Goal: Transaction & Acquisition: Download file/media

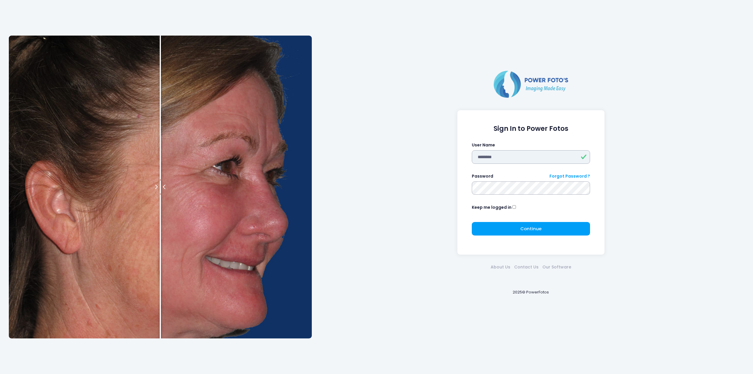
type input "********"
click button "submit" at bounding box center [0, 0] width 0 height 0
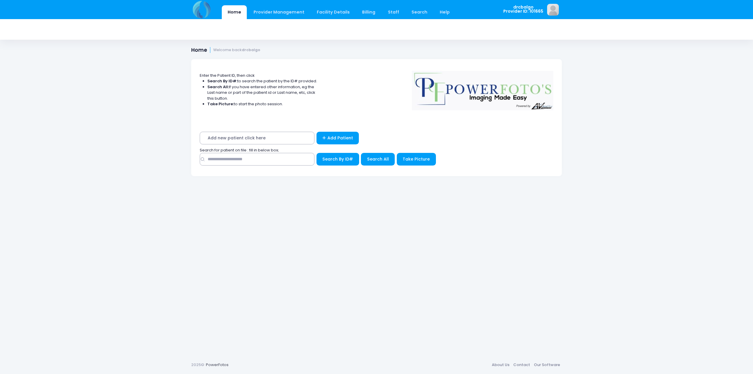
click at [249, 135] on span "Add new patient click here" at bounding box center [257, 138] width 115 height 13
click at [244, 160] on input "text" at bounding box center [257, 159] width 115 height 13
type input "*****"
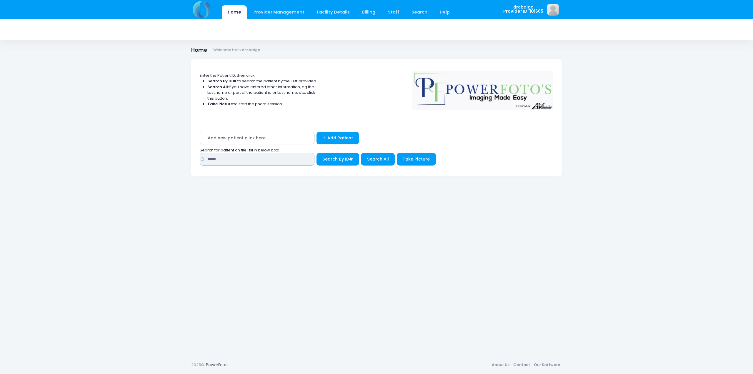
click at [337, 158] on button "Search By ID#" at bounding box center [338, 159] width 43 height 13
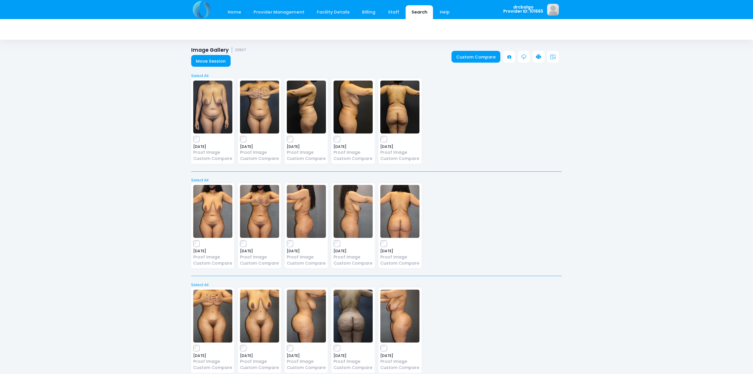
click at [520, 56] on link at bounding box center [524, 57] width 12 height 12
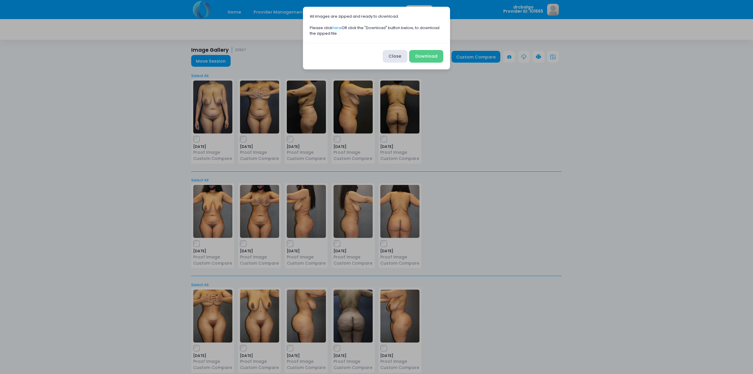
click at [523, 57] on div "All images are zipped and ready to download. Please click here OR click the "Do…" at bounding box center [376, 187] width 753 height 374
click at [428, 55] on button "Download" at bounding box center [426, 56] width 34 height 13
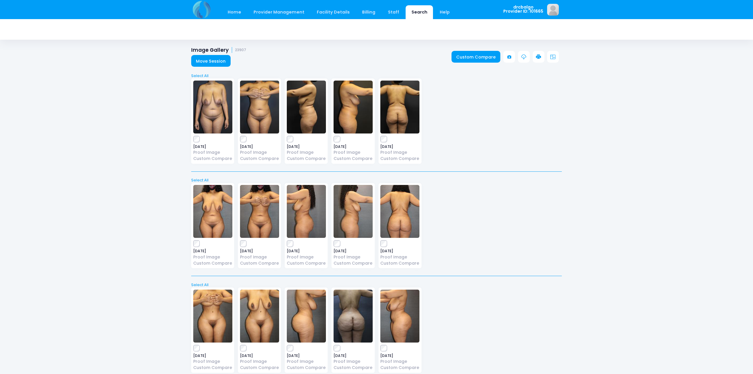
click at [540, 56] on icon at bounding box center [538, 56] width 5 height 5
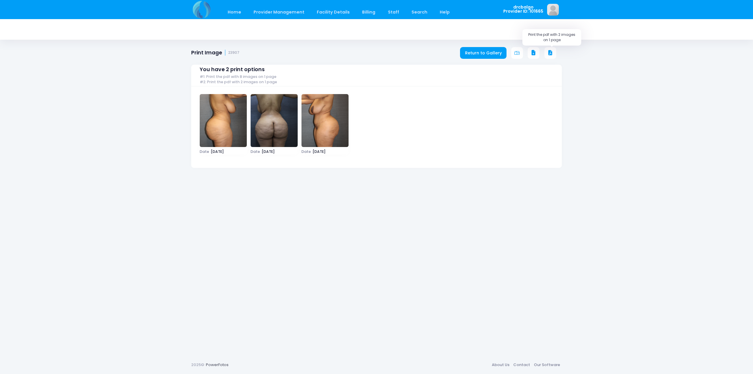
click at [550, 53] on icon at bounding box center [550, 52] width 5 height 5
